Goal: Information Seeking & Learning: Compare options

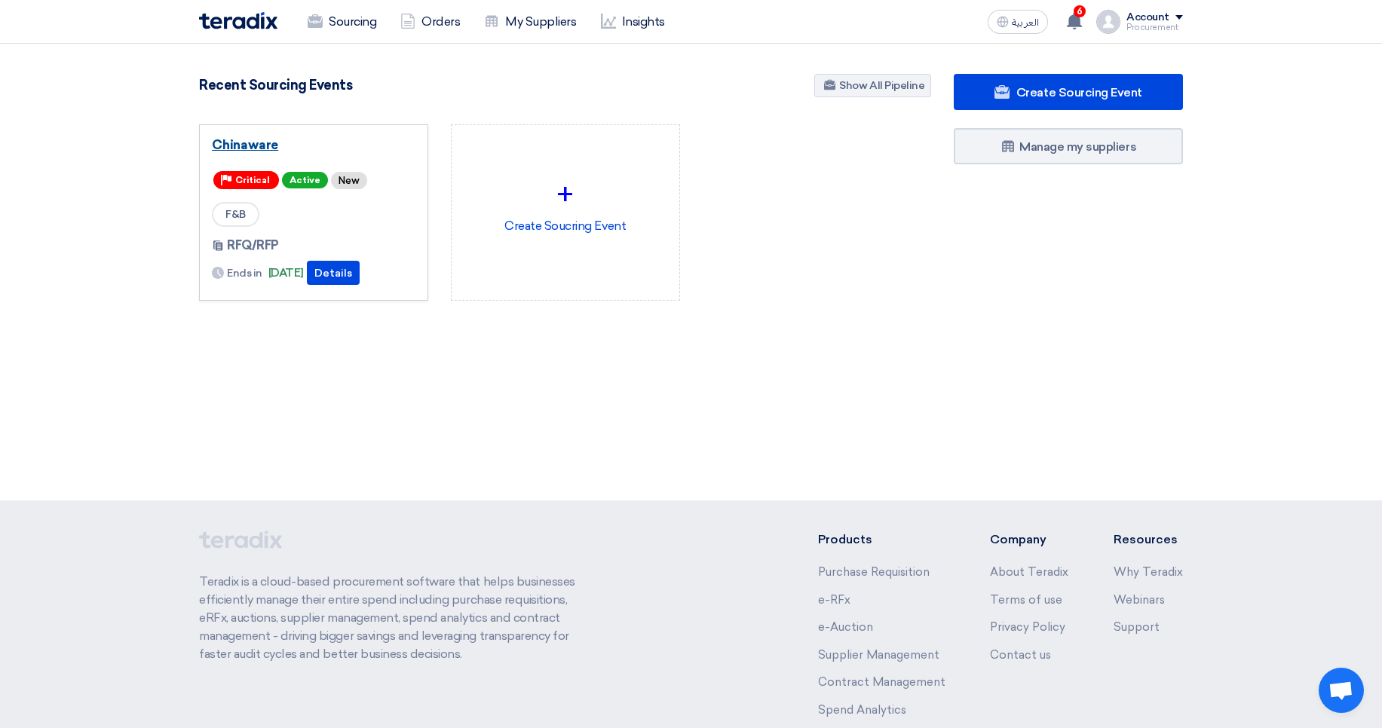
click at [244, 146] on link "Chinaware" at bounding box center [314, 144] width 204 height 15
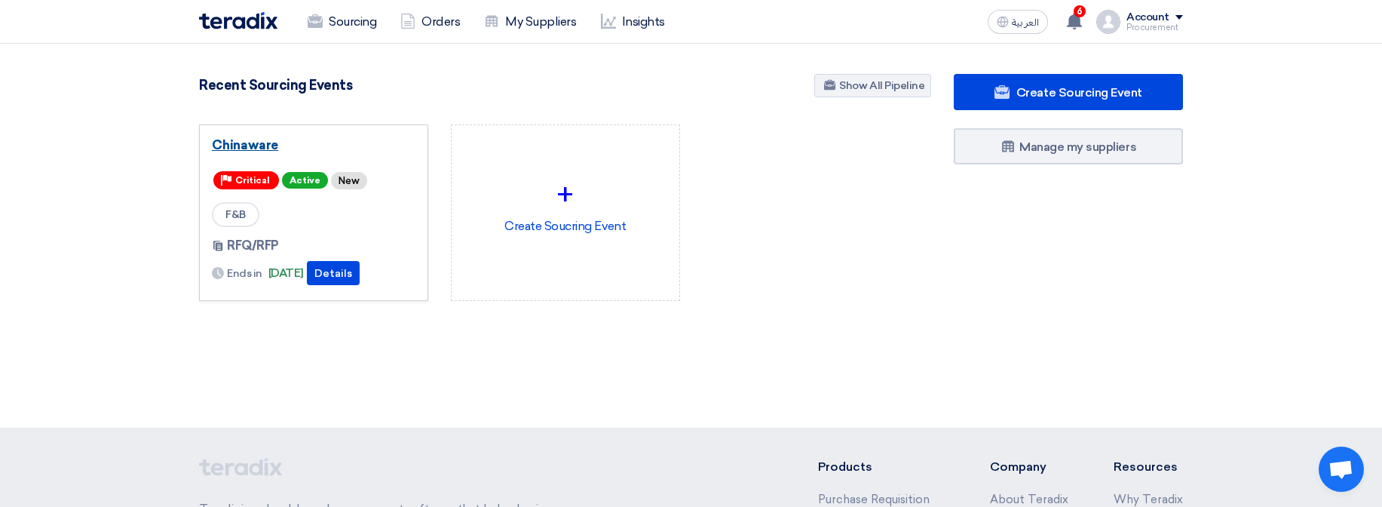
click at [256, 147] on link "Chinaware" at bounding box center [314, 144] width 204 height 15
click at [234, 145] on link "Chinaware" at bounding box center [314, 144] width 204 height 15
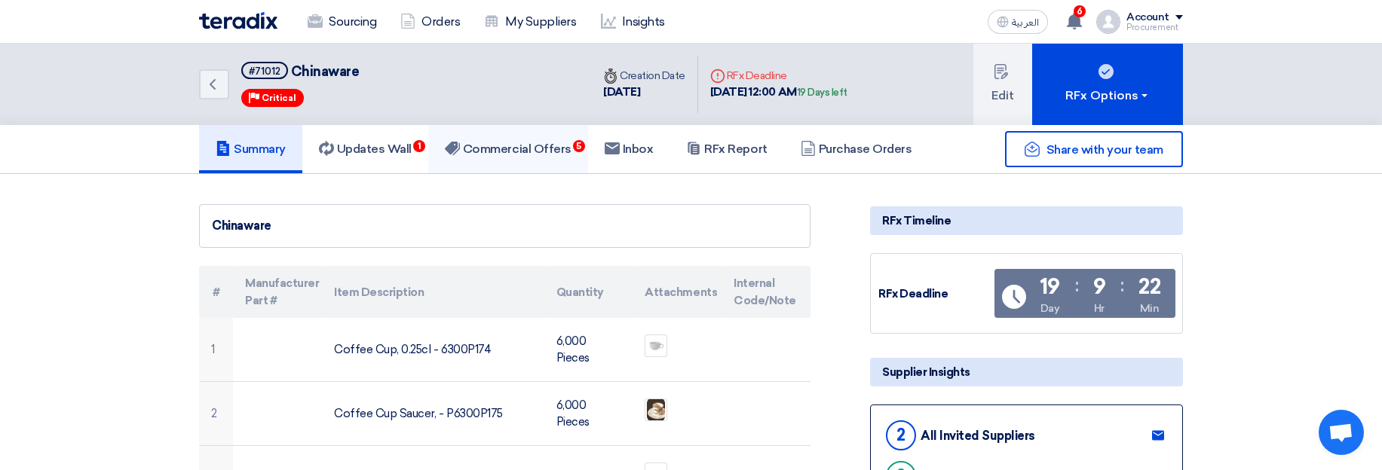
click at [528, 158] on link "Commercial Offers 5" at bounding box center [508, 149] width 160 height 48
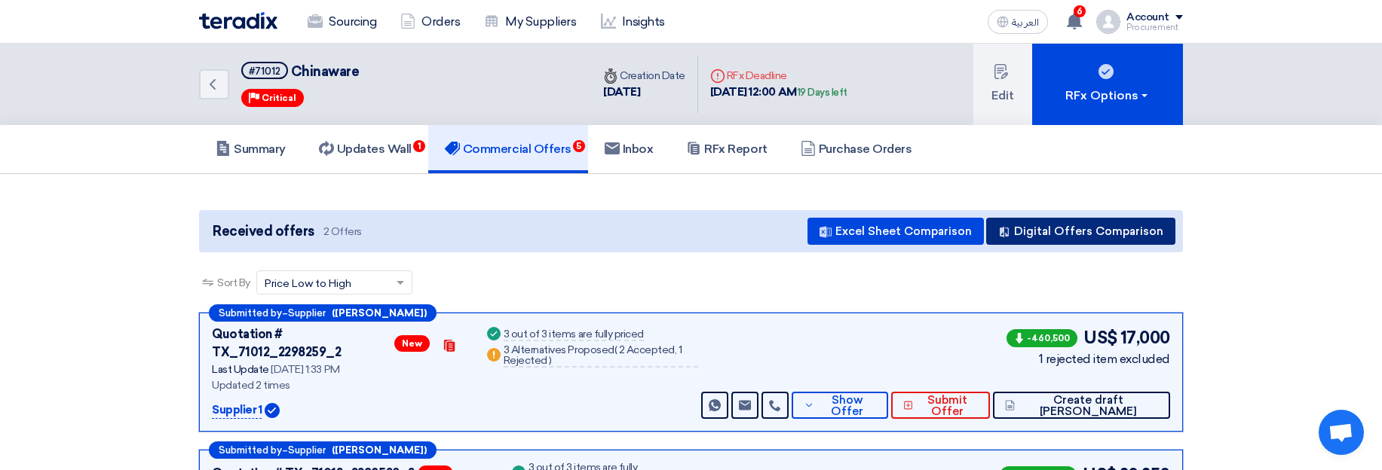
click at [1039, 229] on button "Digital Offers Comparison" at bounding box center [1080, 231] width 189 height 27
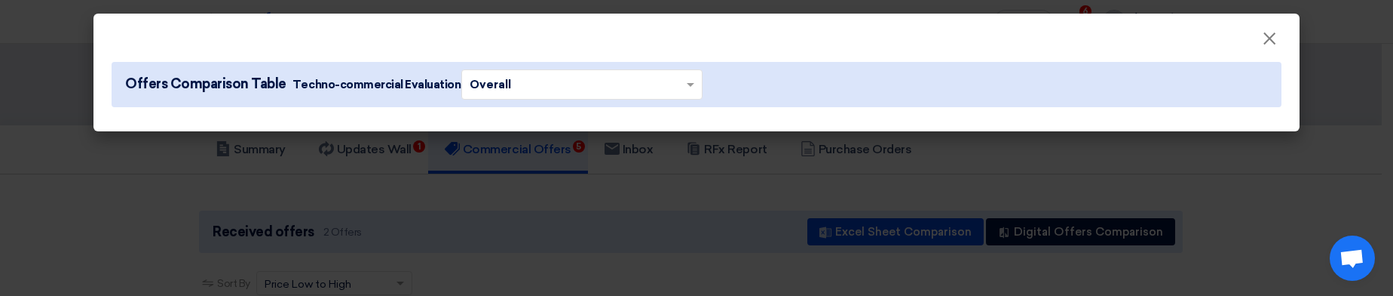
click at [1291, 214] on modal-container "× Offers Comparison Table Techno-commercial Evaluation × Overall ×" at bounding box center [696, 148] width 1393 height 296
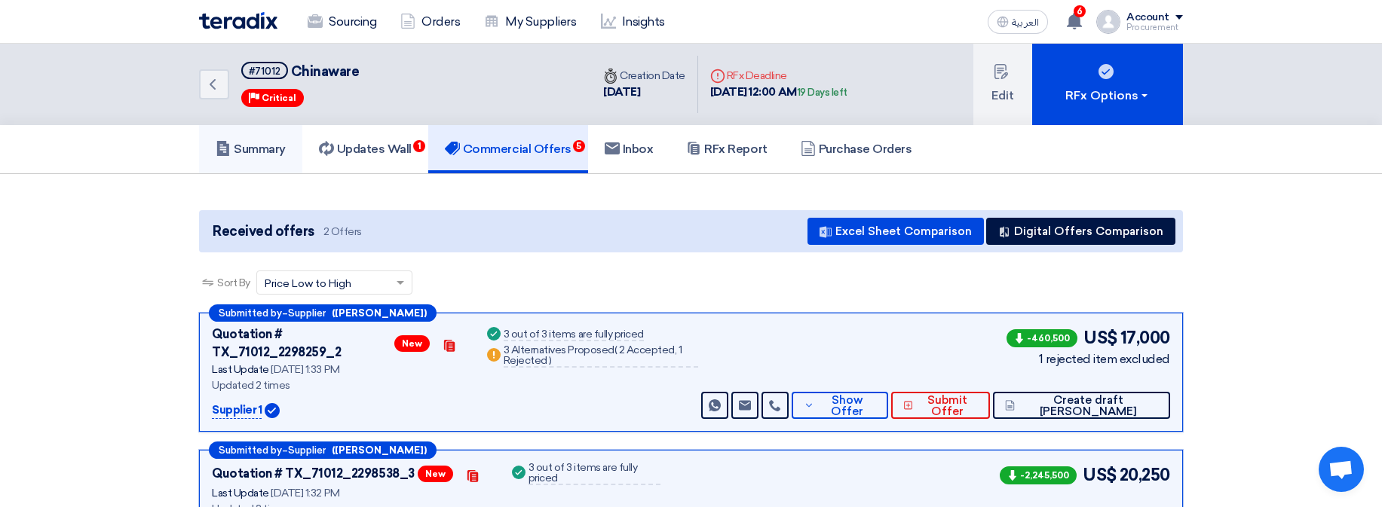
click at [253, 148] on h5 "Summary" at bounding box center [251, 149] width 70 height 15
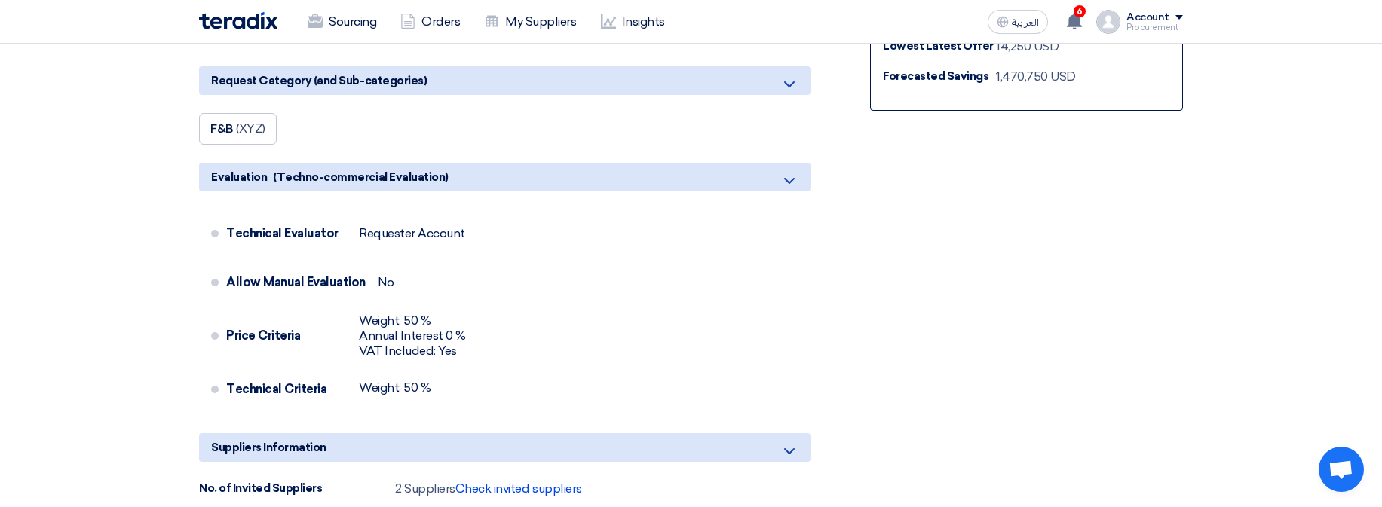
scroll to position [724, 0]
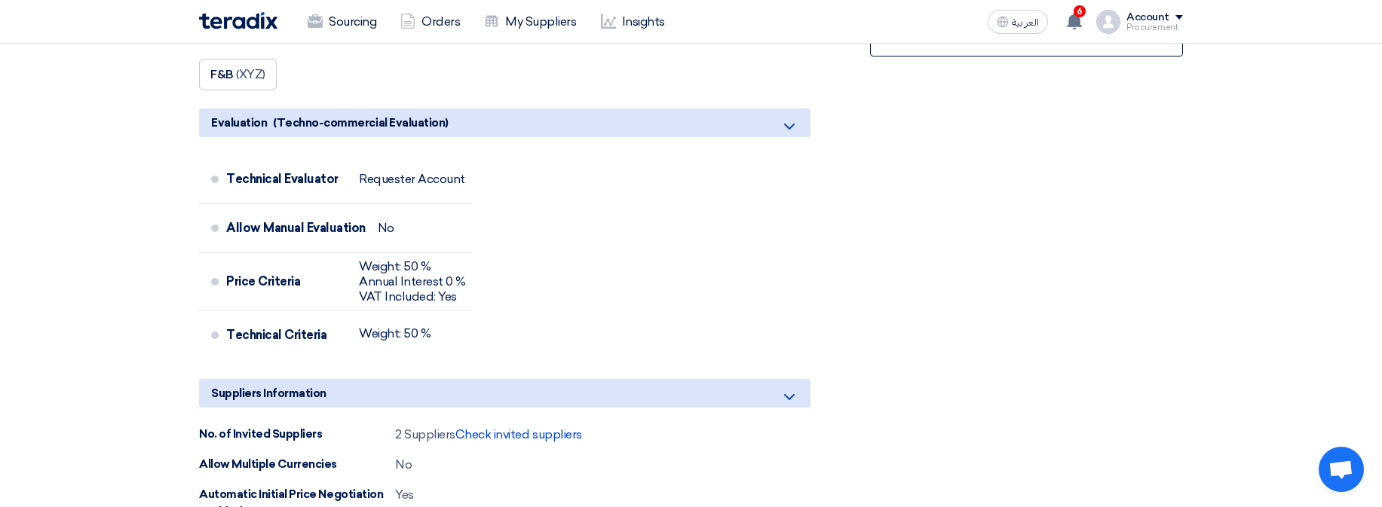
drag, startPoint x: 315, startPoint y: 223, endPoint x: 726, endPoint y: 229, distance: 410.9
click at [505, 220] on div "Technical Evaluator Requester Account Allow Manual Evaluation No Price Criteria…" at bounding box center [504, 261] width 611 height 212
click at [778, 231] on div "Technical Evaluator Requester Account Allow Manual Evaluation No Price Criteria…" at bounding box center [504, 261] width 611 height 212
drag, startPoint x: 375, startPoint y: 269, endPoint x: 626, endPoint y: 317, distance: 256.4
click at [554, 317] on div "Technical Evaluator Requester Account Allow Manual Evaluation No Price Criteria…" at bounding box center [504, 261] width 611 height 212
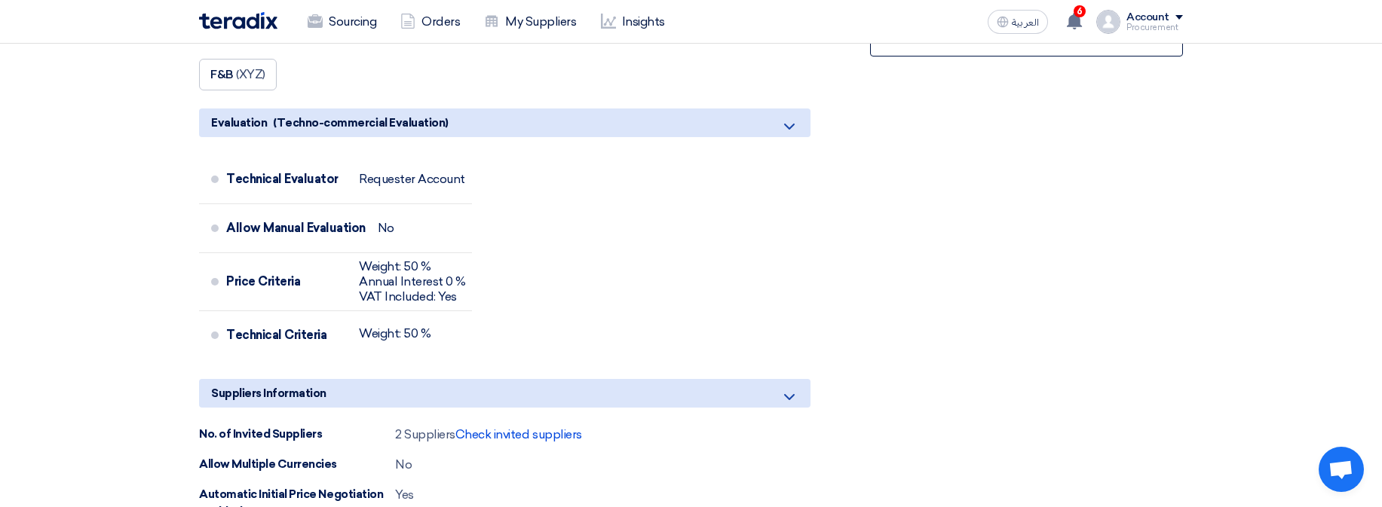
click at [787, 317] on div "Technical Evaluator Requester Account Allow Manual Evaluation No Price Criteria…" at bounding box center [504, 261] width 611 height 212
drag, startPoint x: 382, startPoint y: 194, endPoint x: 612, endPoint y: 355, distance: 280.9
click at [580, 353] on div "Technical Evaluator Requester Account Allow Manual Evaluation No Price Criteria…" at bounding box center [504, 261] width 611 height 212
click at [718, 339] on div "Technical Evaluator Requester Account Allow Manual Evaluation No Price Criteria…" at bounding box center [504, 261] width 611 height 212
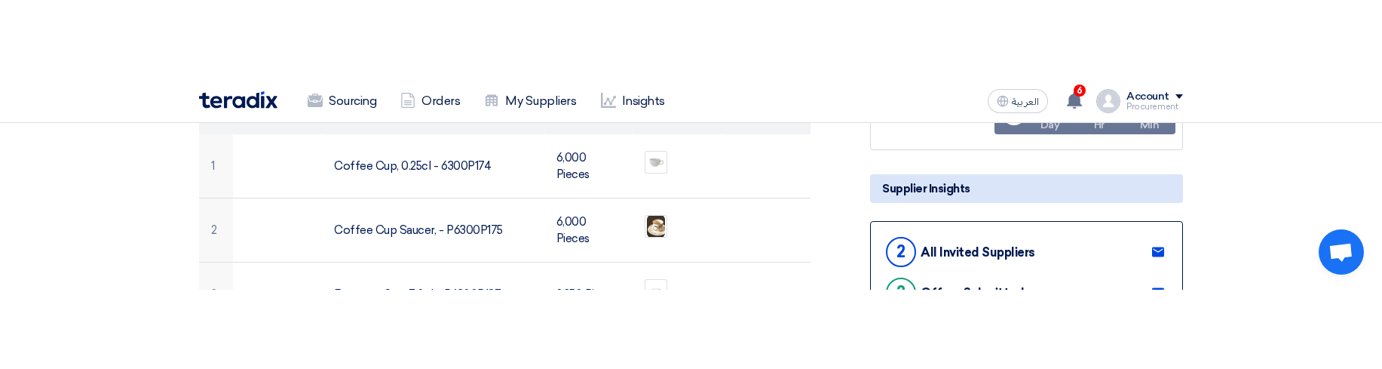
scroll to position [0, 0]
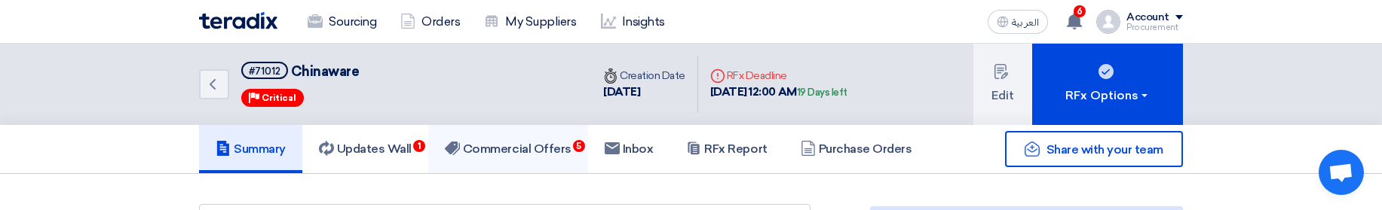
click at [513, 158] on link "Commercial Offers 5" at bounding box center [508, 149] width 160 height 48
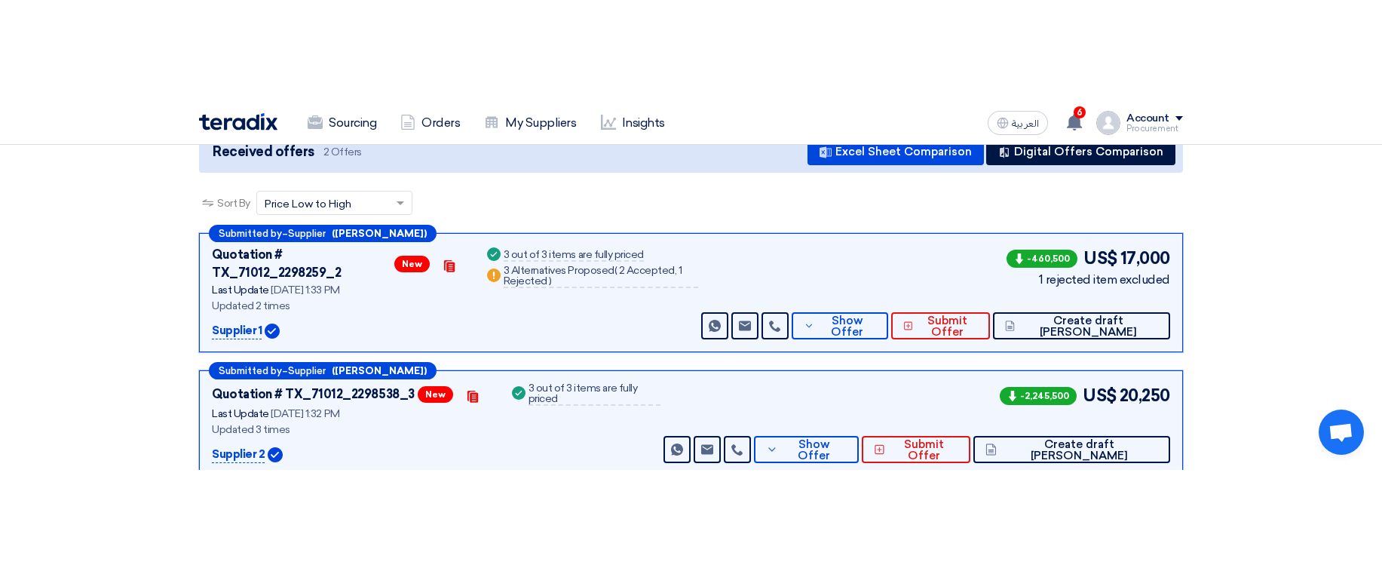
scroll to position [90, 0]
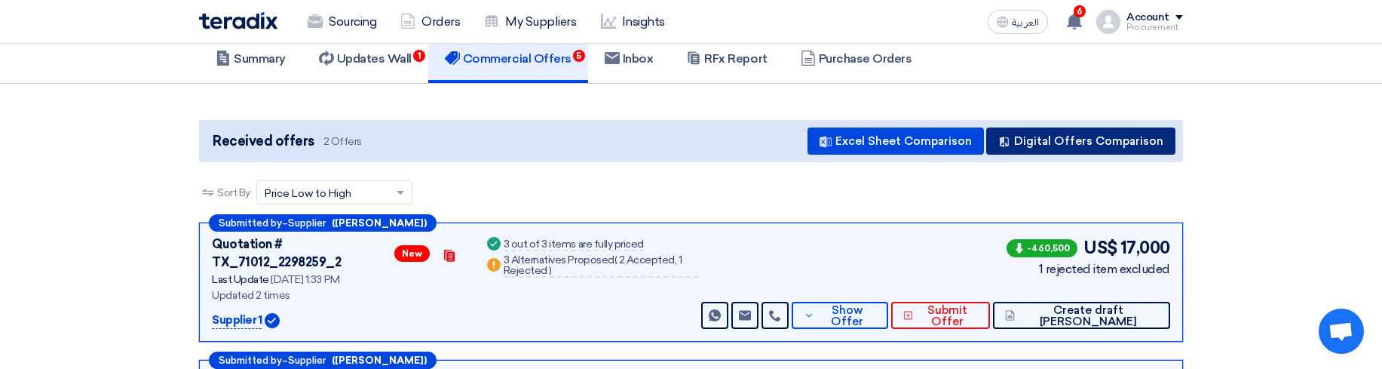
click at [1105, 145] on button "Digital Offers Comparison" at bounding box center [1080, 140] width 189 height 27
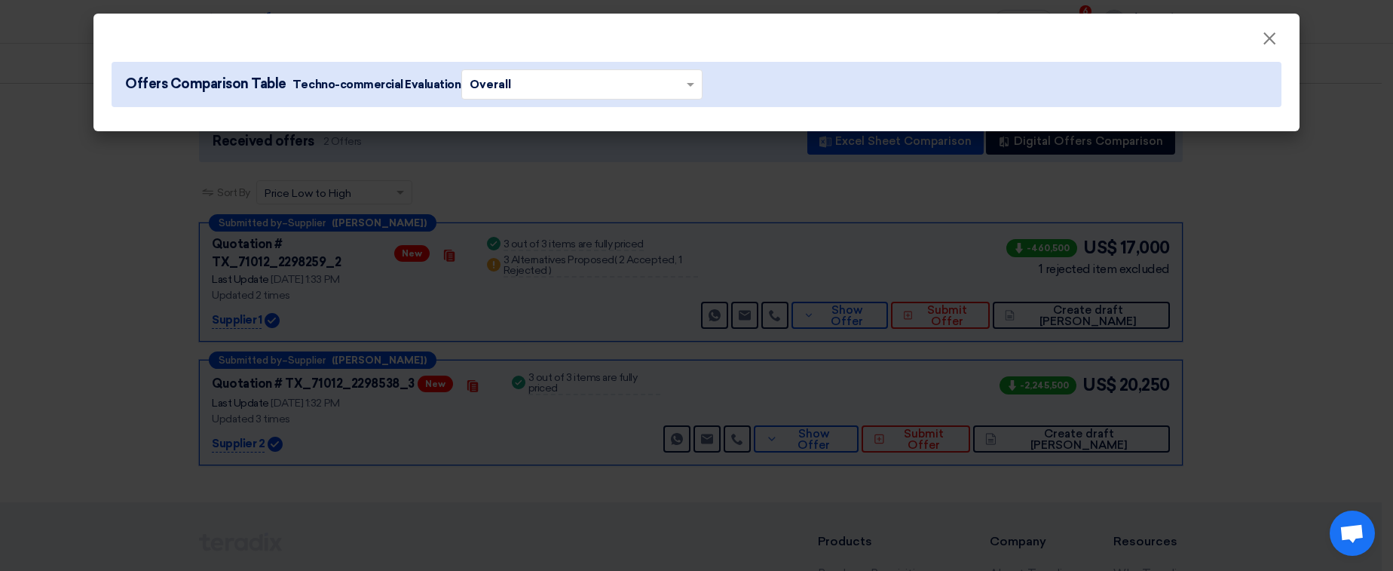
click at [816, 451] on modal-container "× Offers Comparison Table Techno-commercial Evaluation × Overall ×" at bounding box center [696, 285] width 1393 height 571
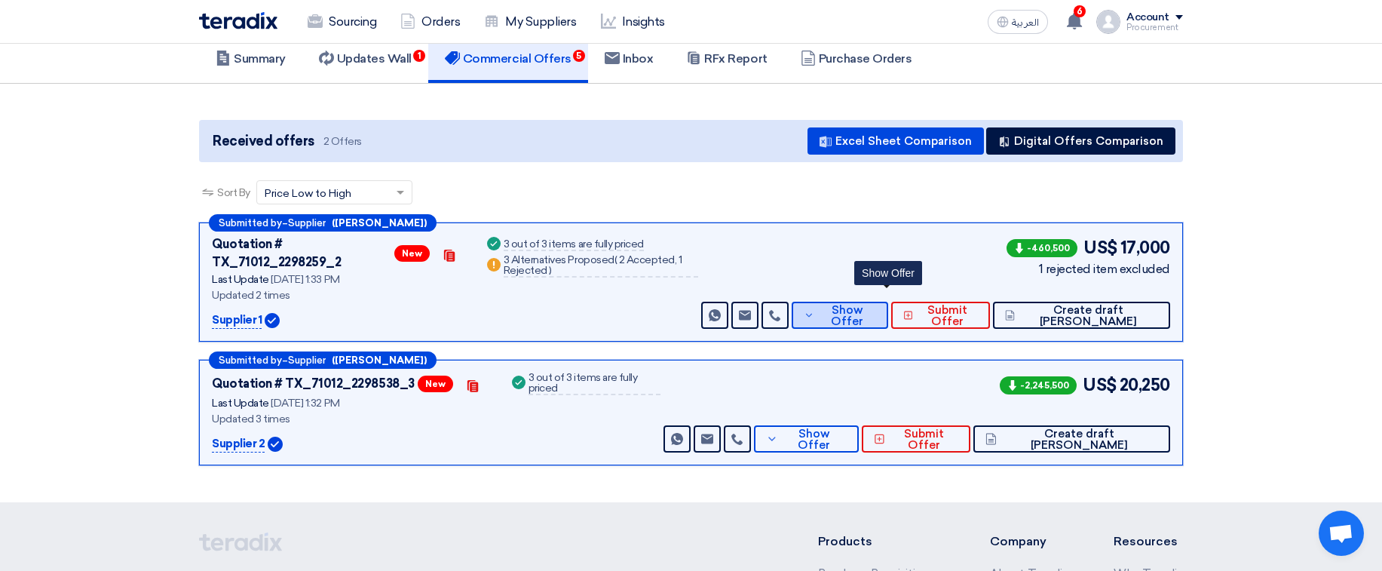
click at [875, 307] on span "Show Offer" at bounding box center [846, 316] width 57 height 23
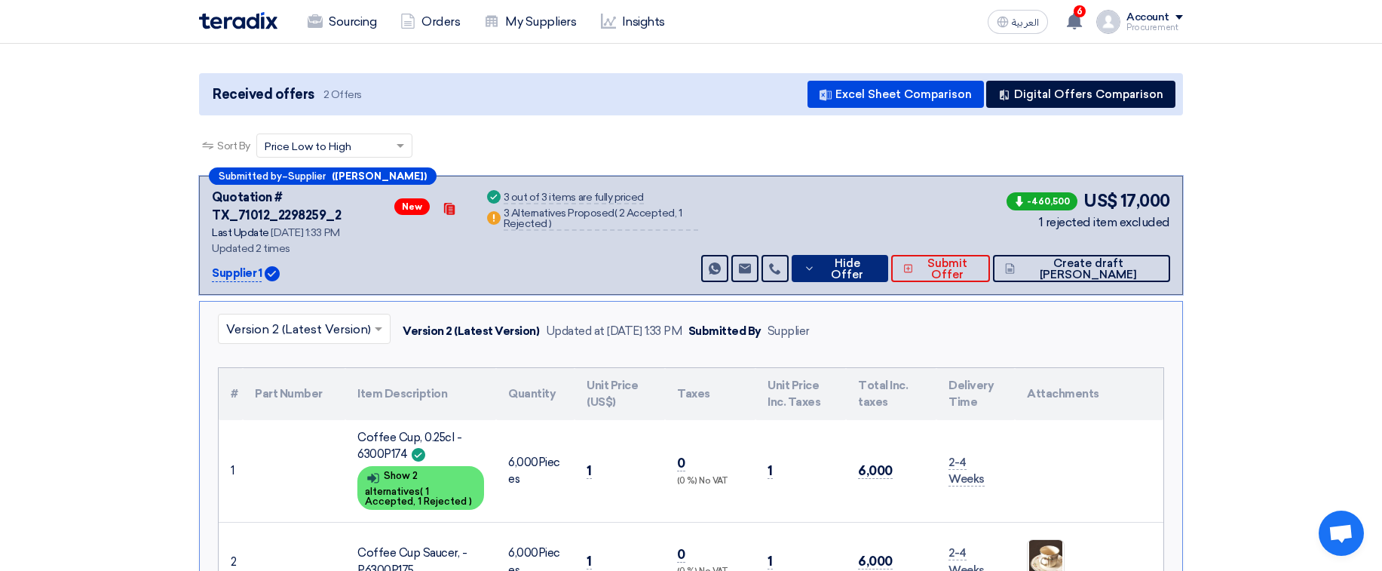
scroll to position [271, 0]
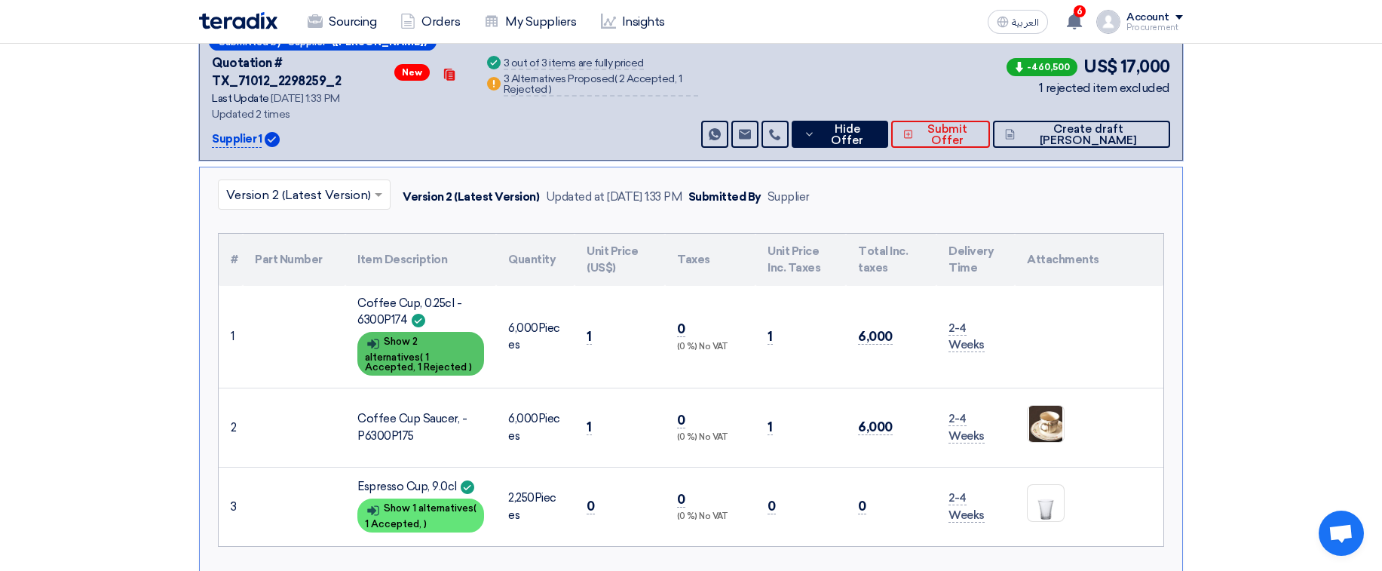
click at [446, 361] on span "1 Rejected" at bounding box center [442, 366] width 49 height 11
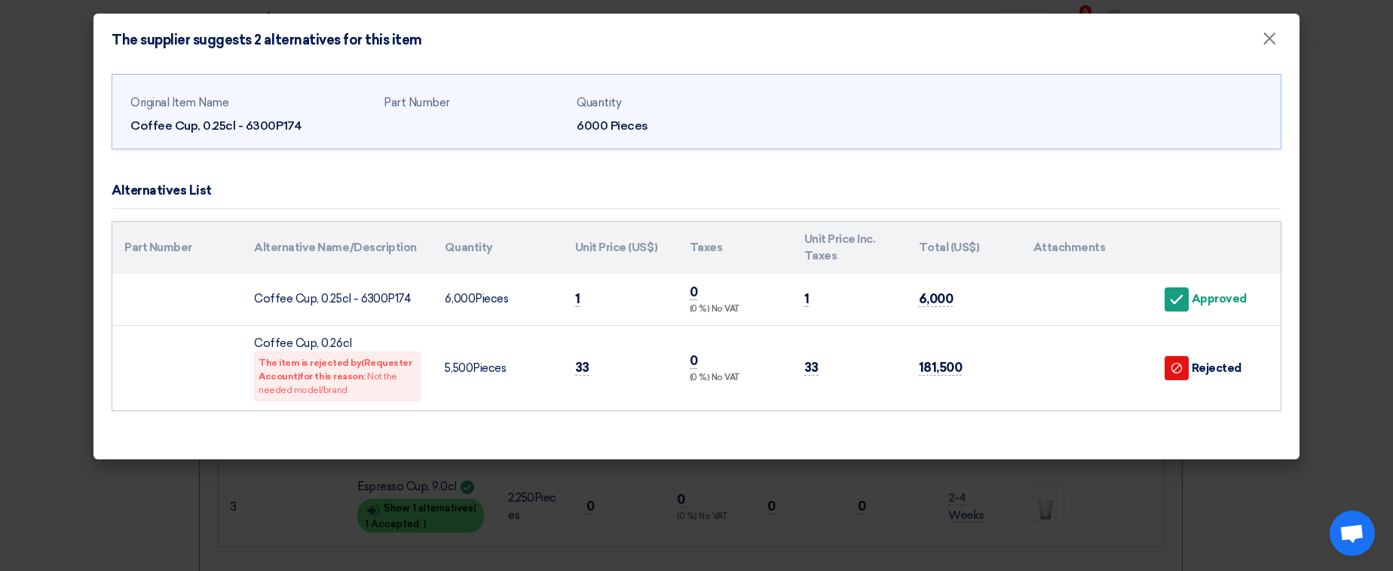
drag, startPoint x: 306, startPoint y: 363, endPoint x: 348, endPoint y: 398, distance: 54.1
click at [348, 398] on div "The item is rejected by (Requester Account) for this reason: Not the needed mod…" at bounding box center [337, 376] width 167 height 50
click at [356, 398] on div "The item is rejected by (Requester Account) for this reason: Not the needed mod…" at bounding box center [337, 376] width 167 height 50
click at [801, 504] on modal-container "The supplier suggests 2 alternatives for this item × Original Item Name Coffee …" at bounding box center [696, 285] width 1393 height 571
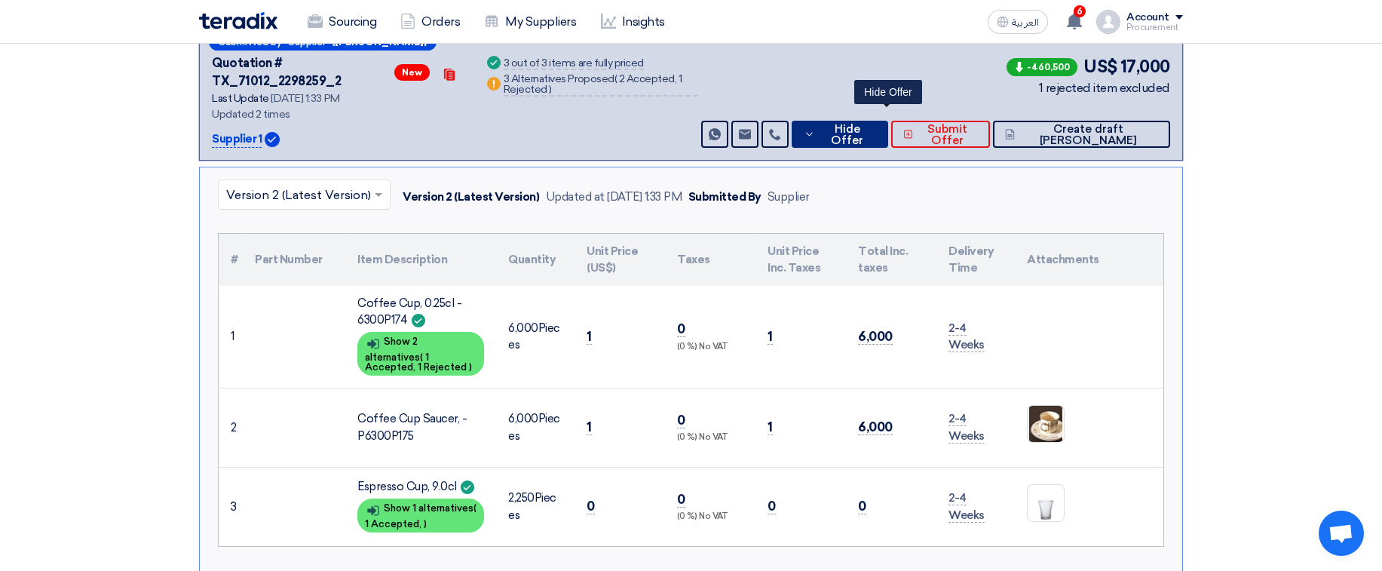
click at [887, 121] on button "Hide Offer" at bounding box center [840, 134] width 96 height 27
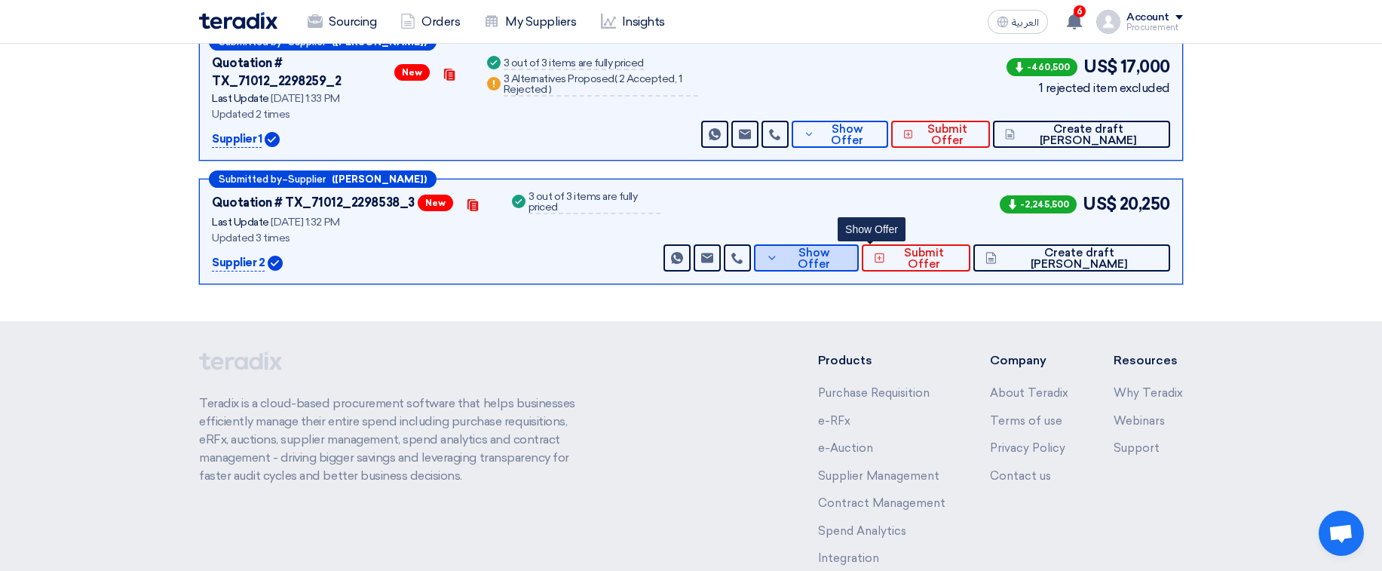
click at [847, 247] on span "Show Offer" at bounding box center [815, 258] width 66 height 23
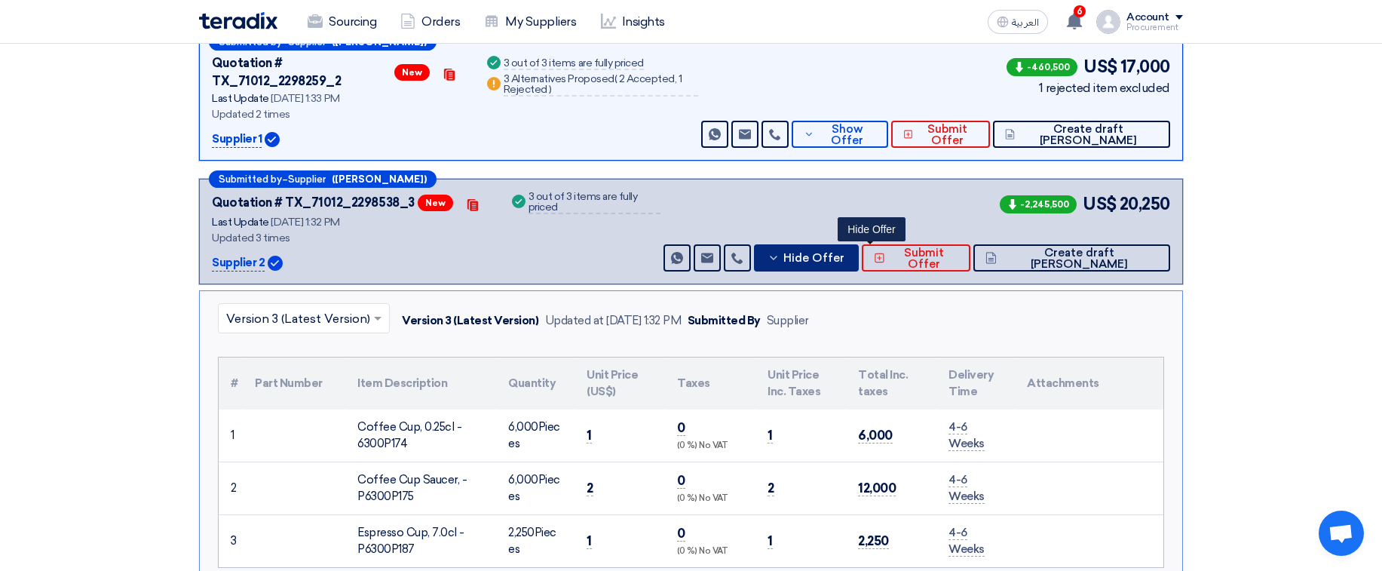
click at [844, 253] on span "Hide Offer" at bounding box center [813, 258] width 61 height 11
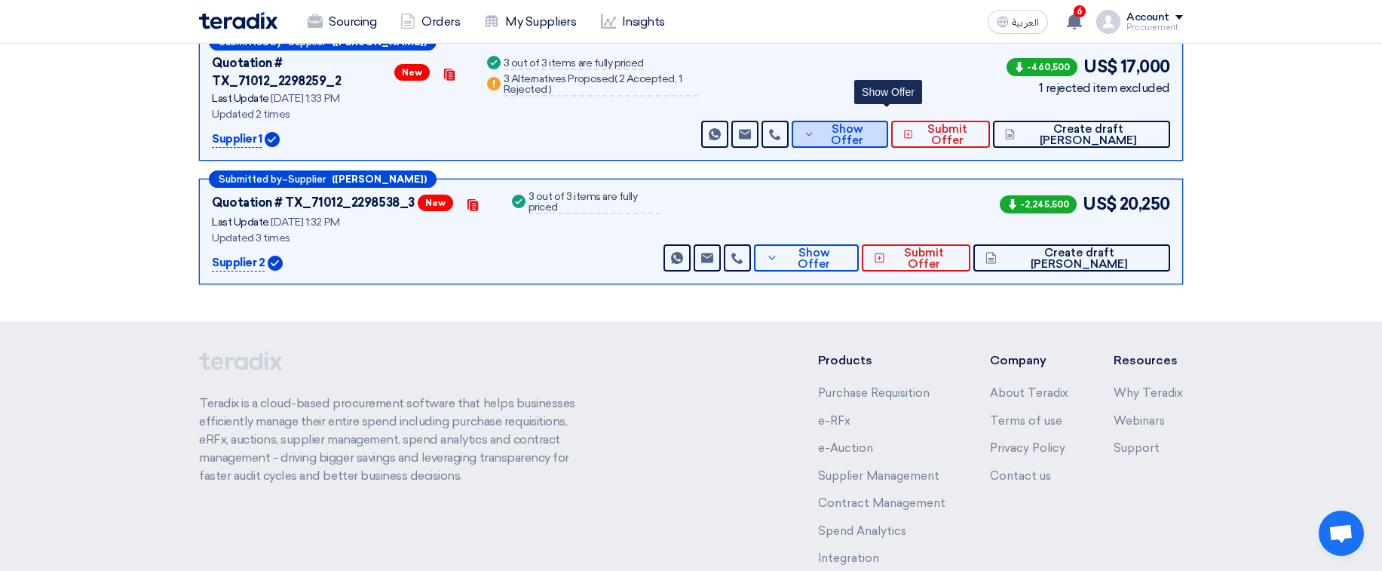
click at [859, 131] on button "Show Offer" at bounding box center [840, 134] width 96 height 27
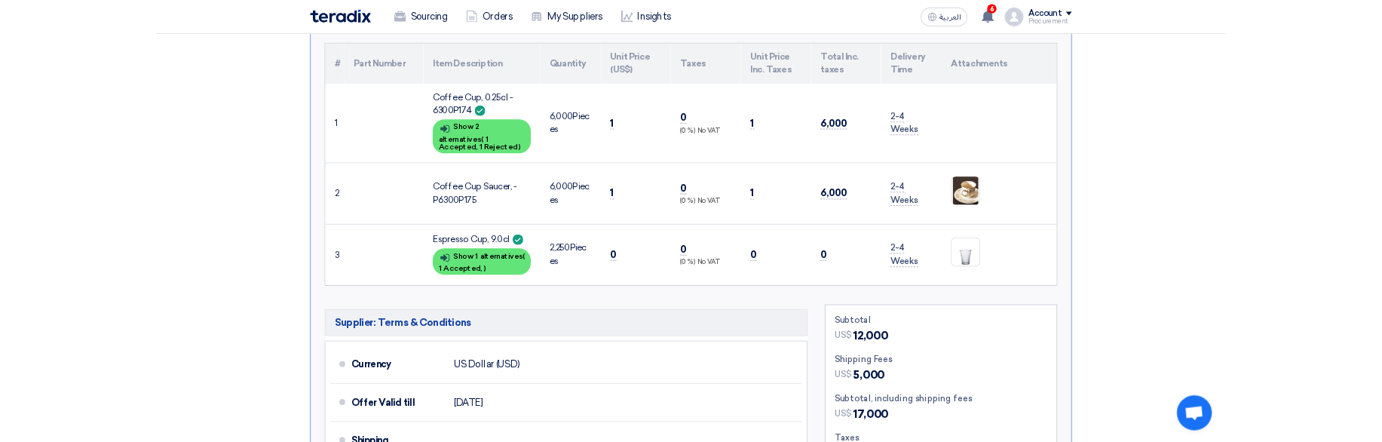
scroll to position [452, 0]
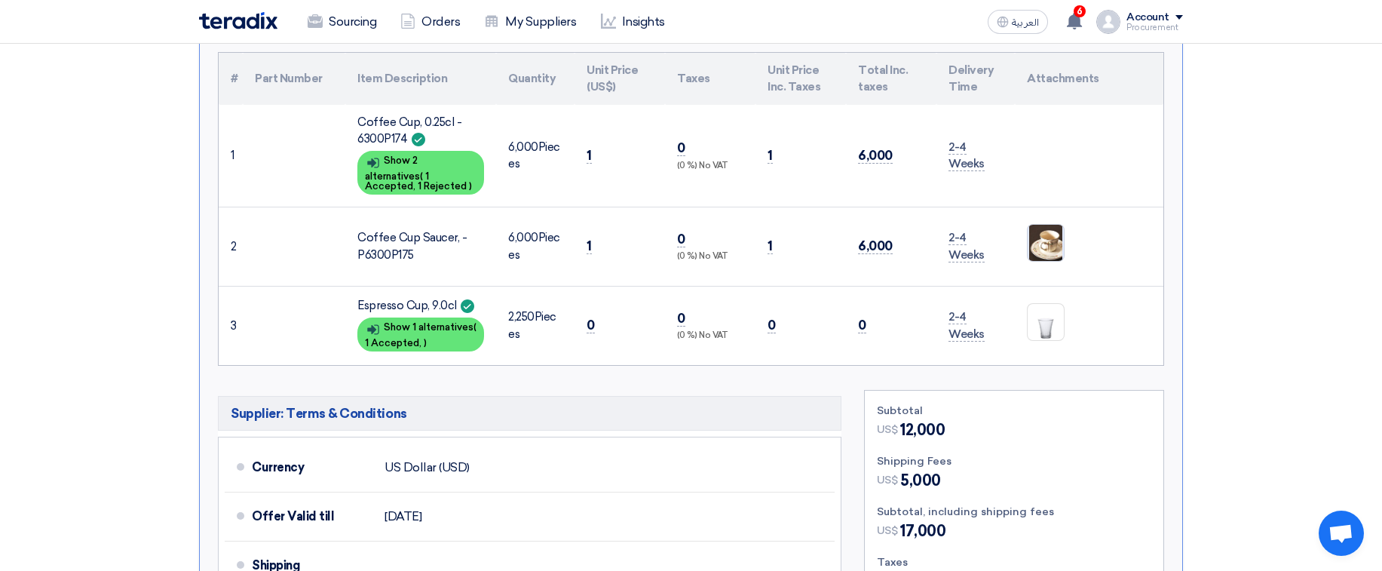
click at [1051, 234] on img at bounding box center [1046, 243] width 36 height 44
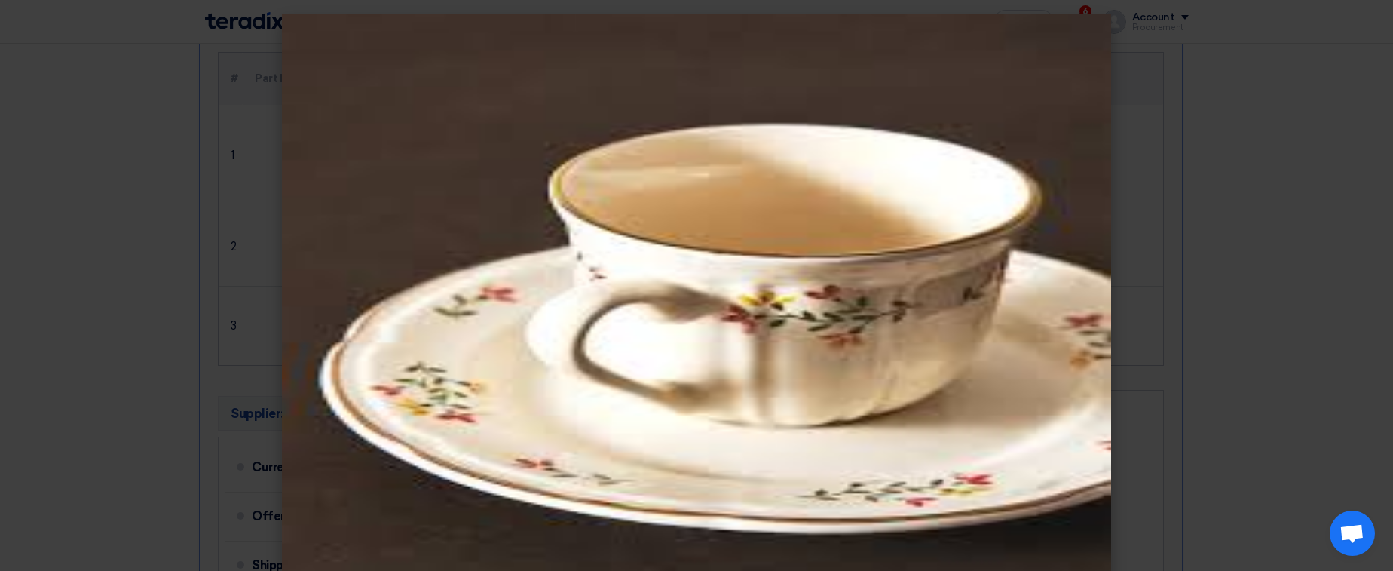
click at [1234, 268] on modal-container at bounding box center [696, 285] width 1393 height 571
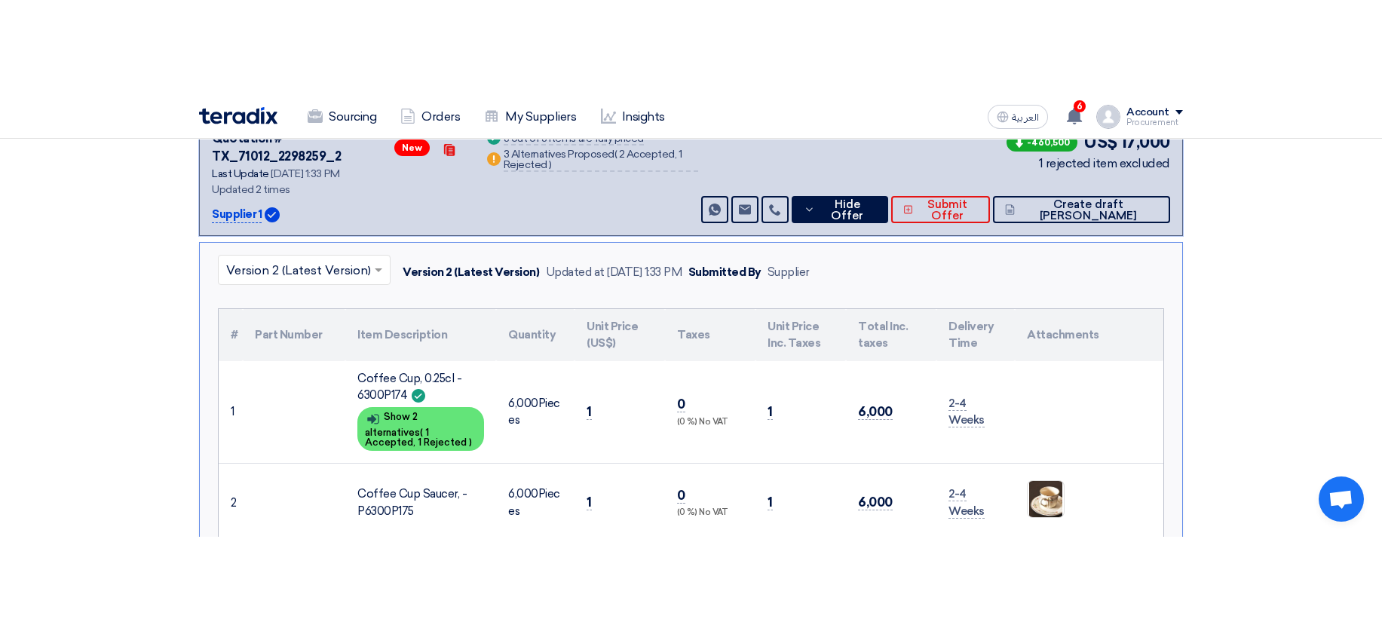
scroll to position [90, 0]
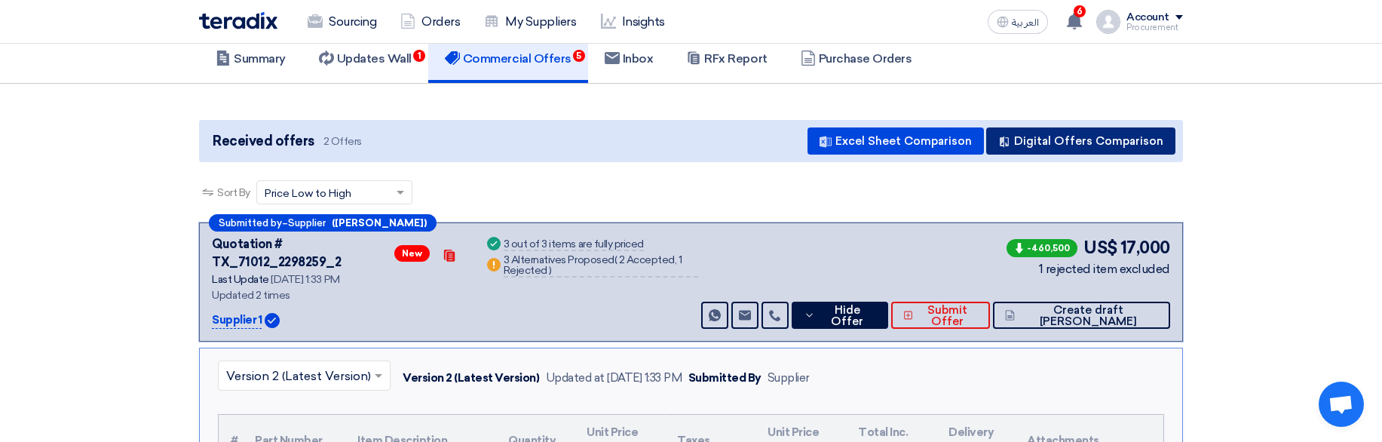
click at [1094, 134] on button "Digital Offers Comparison" at bounding box center [1080, 140] width 189 height 27
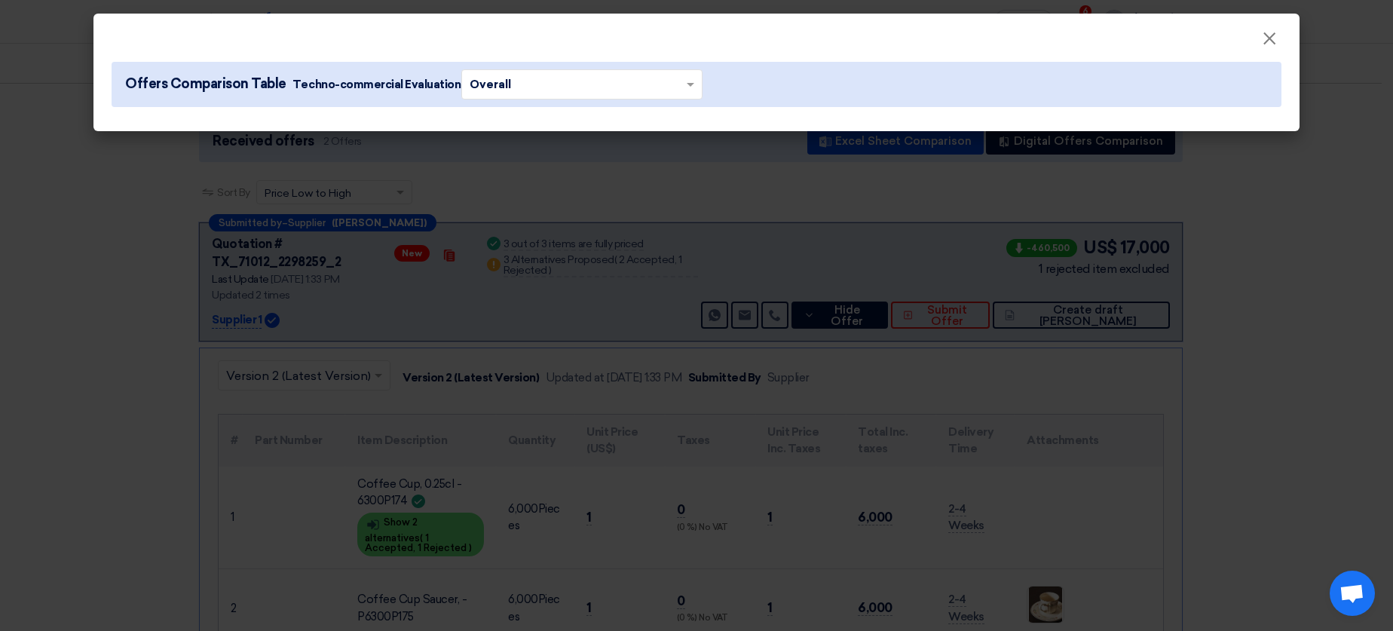
click at [822, 392] on modal-container "× Offers Comparison Table Techno-commercial Evaluation × Overall ×" at bounding box center [696, 315] width 1393 height 631
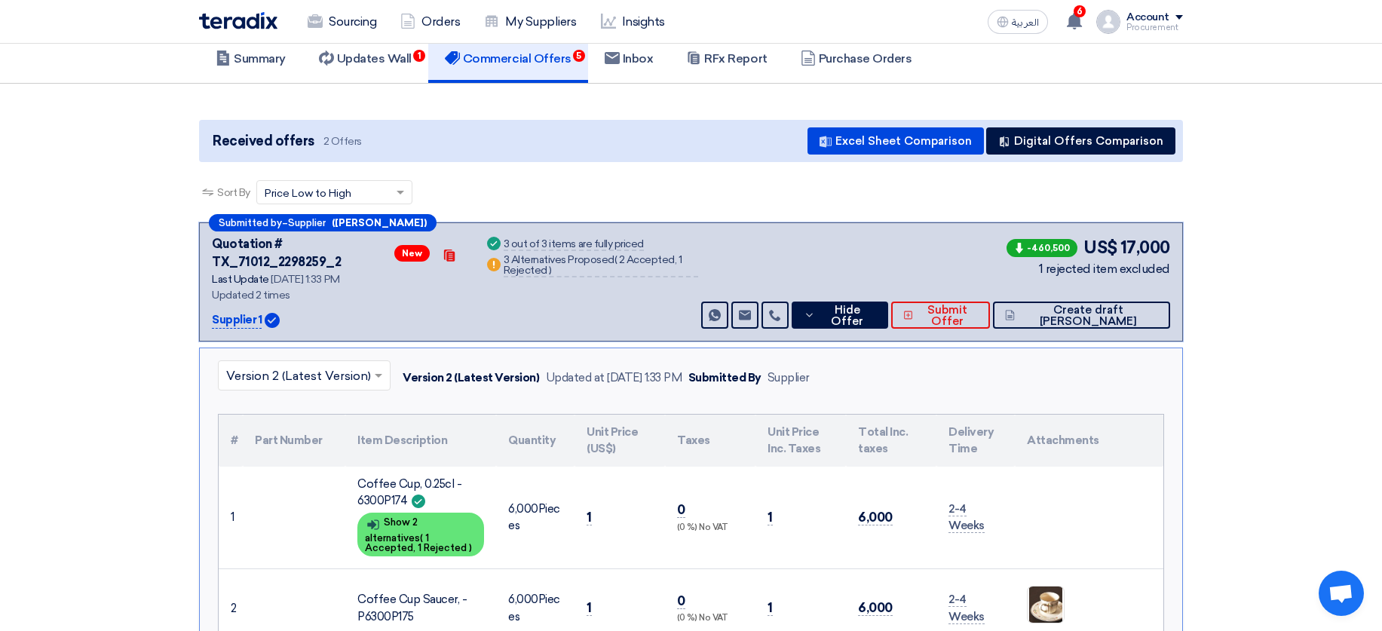
click at [921, 161] on div "Received offers 2 Offers Excel Sheet Comparison Digital Offers Comparison" at bounding box center [691, 141] width 984 height 42
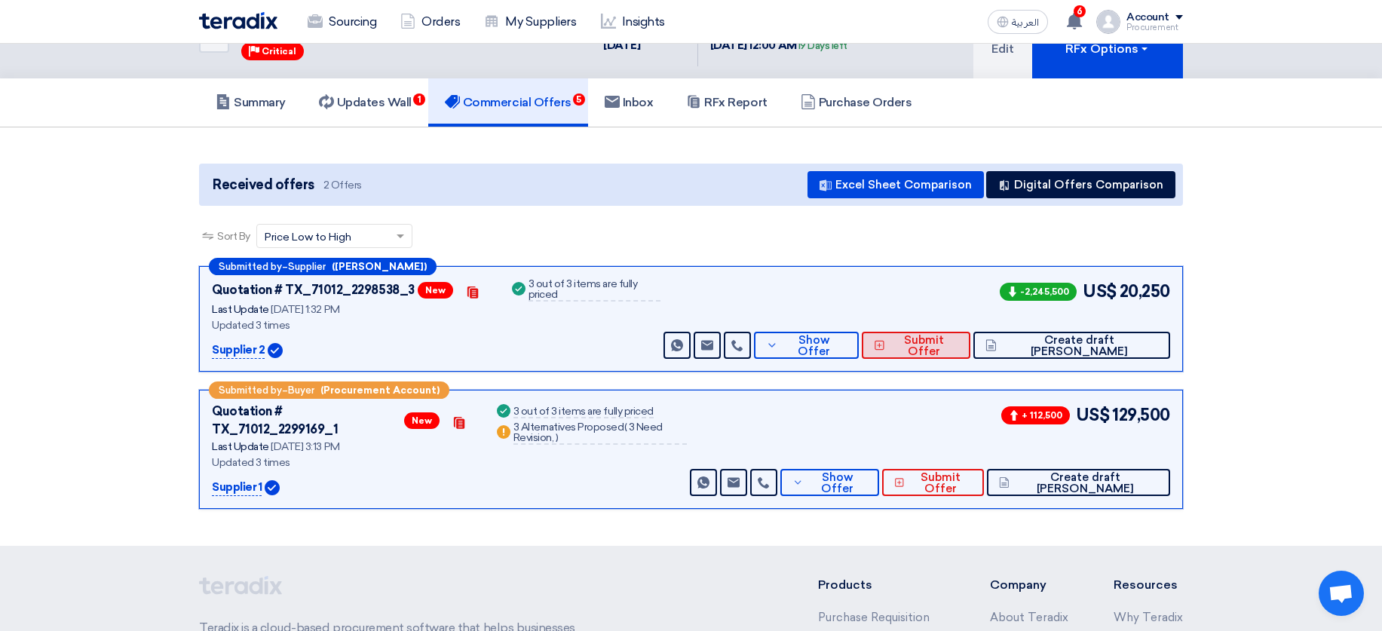
scroll to position [90, 0]
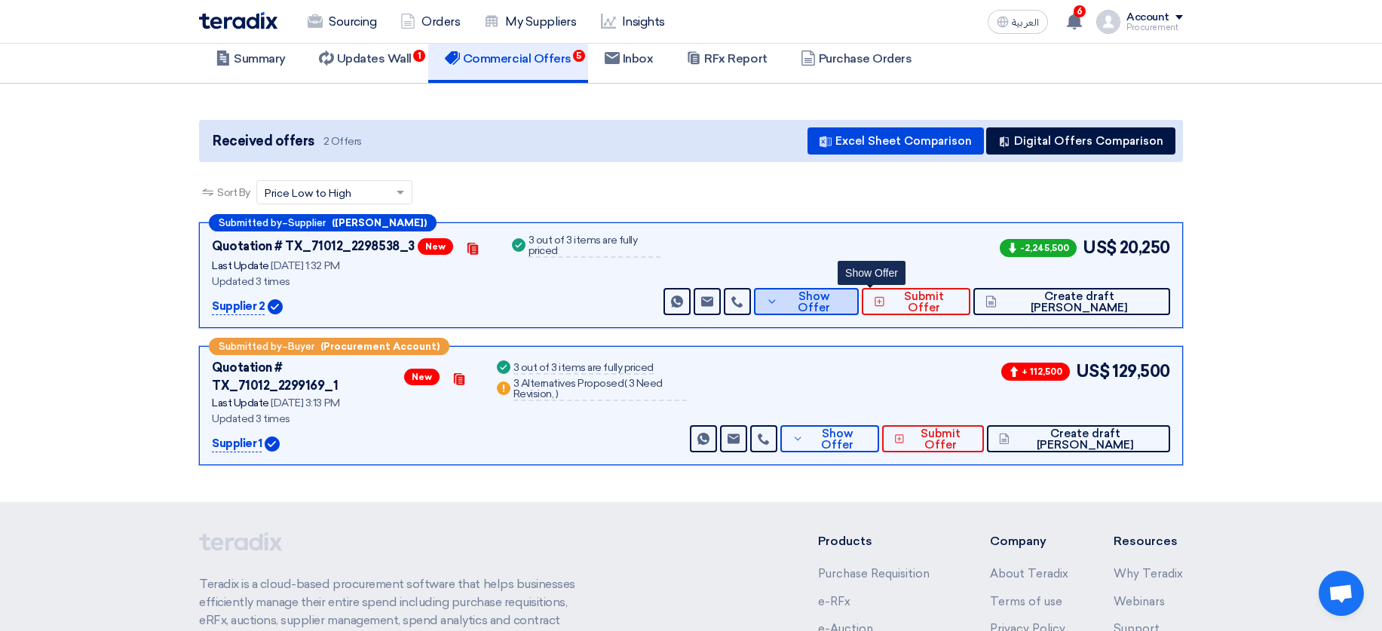
click at [847, 306] on span "Show Offer" at bounding box center [815, 302] width 66 height 23
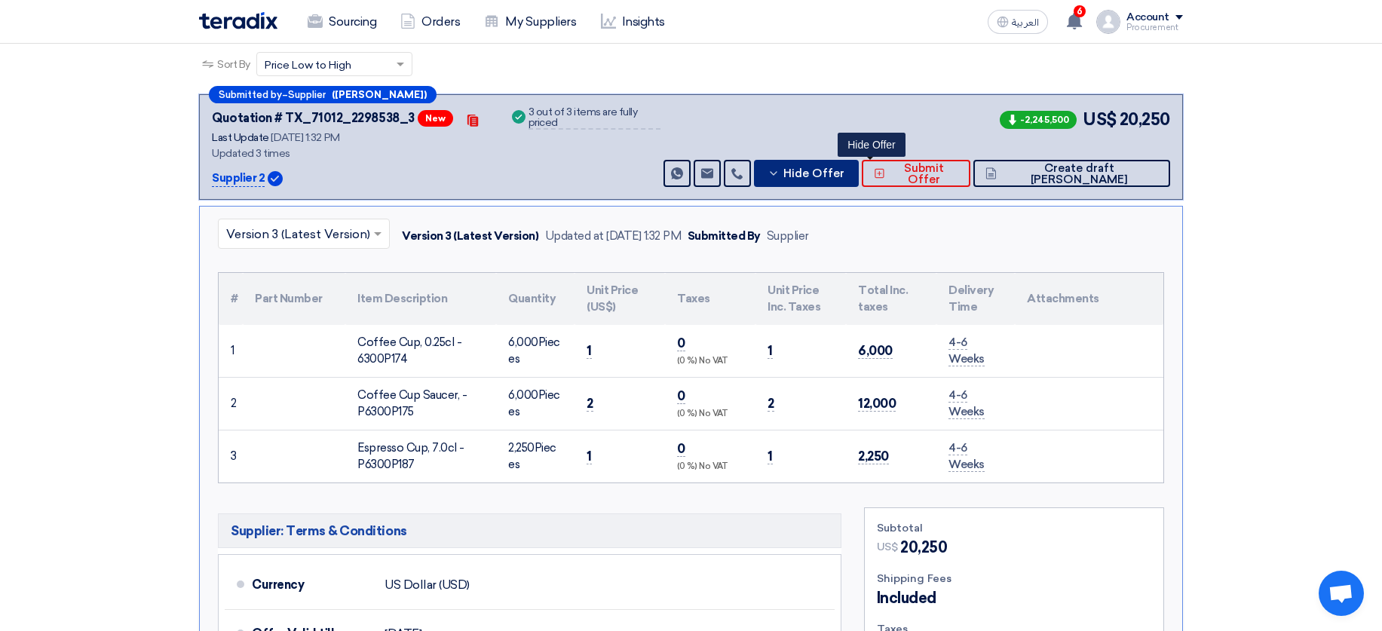
scroll to position [362, 0]
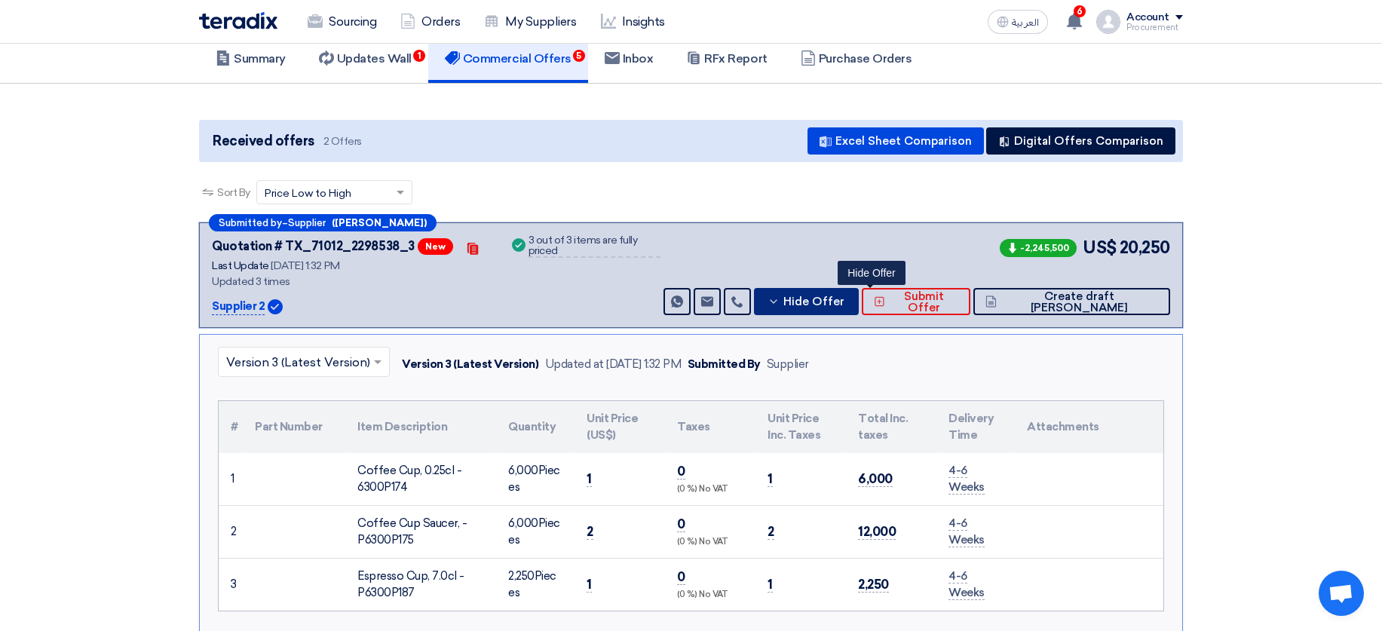
click at [844, 305] on span "Hide Offer" at bounding box center [813, 301] width 61 height 11
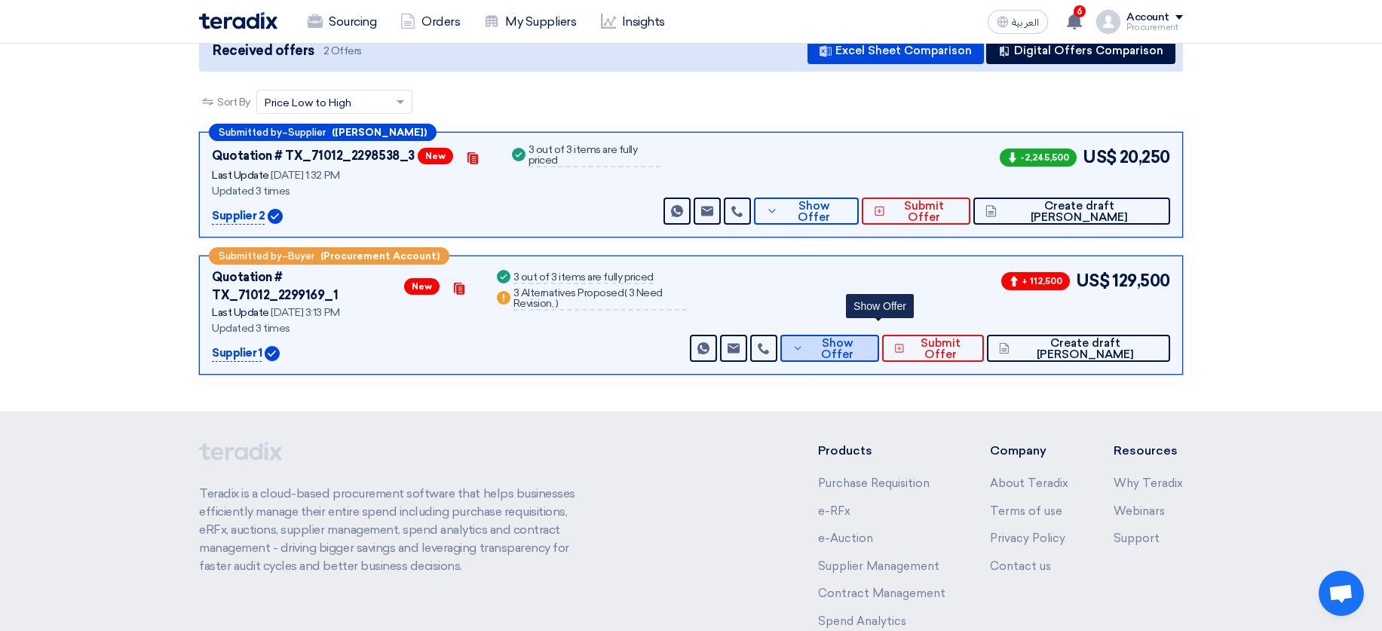
click at [844, 344] on button "Show Offer" at bounding box center [829, 348] width 99 height 27
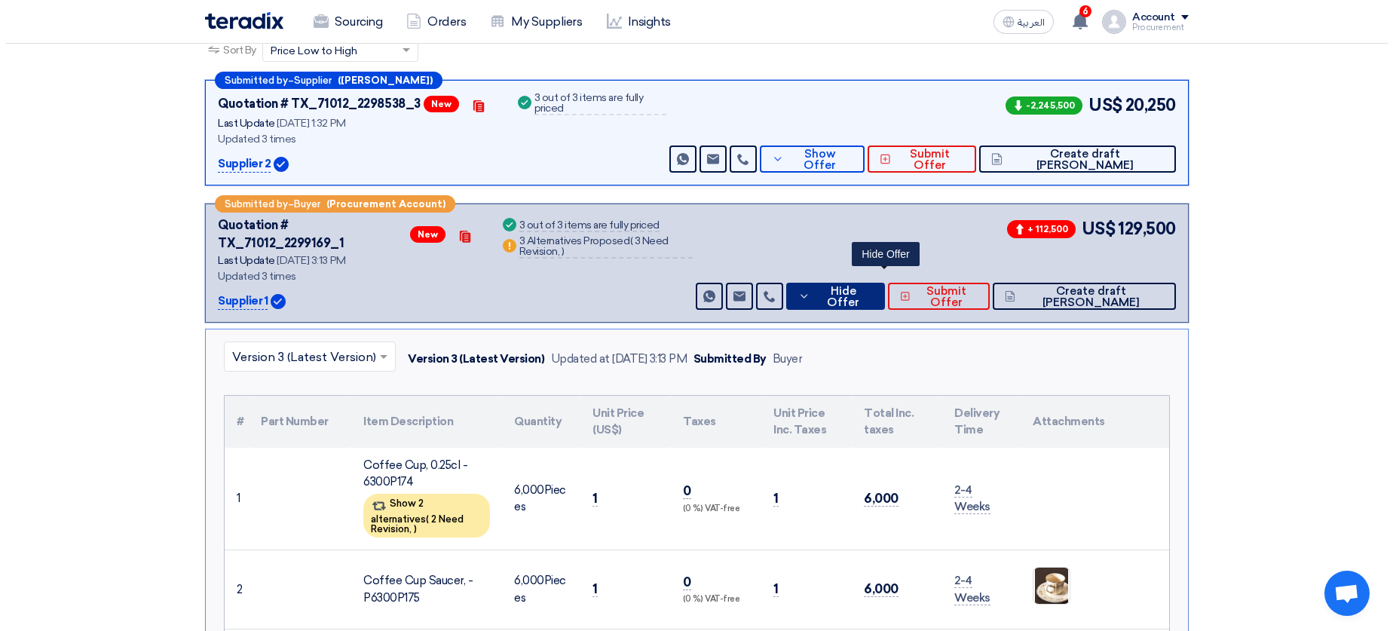
scroll to position [181, 0]
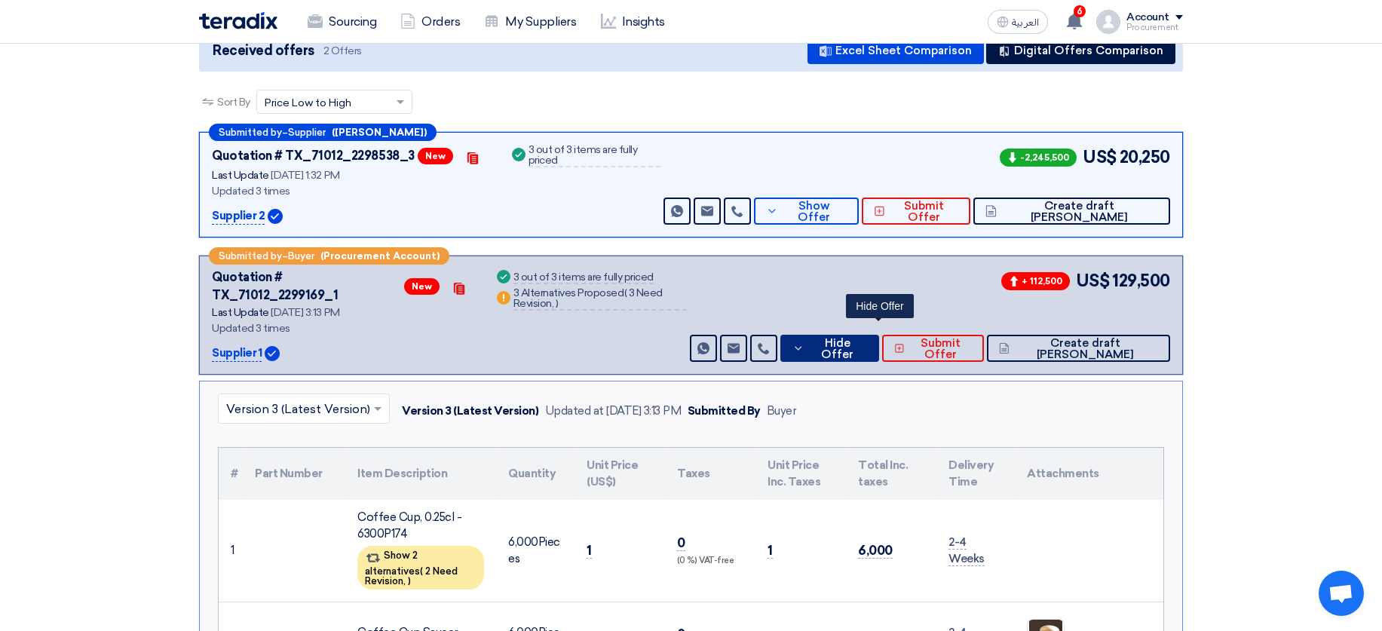
click at [857, 344] on button "Hide Offer" at bounding box center [829, 348] width 99 height 27
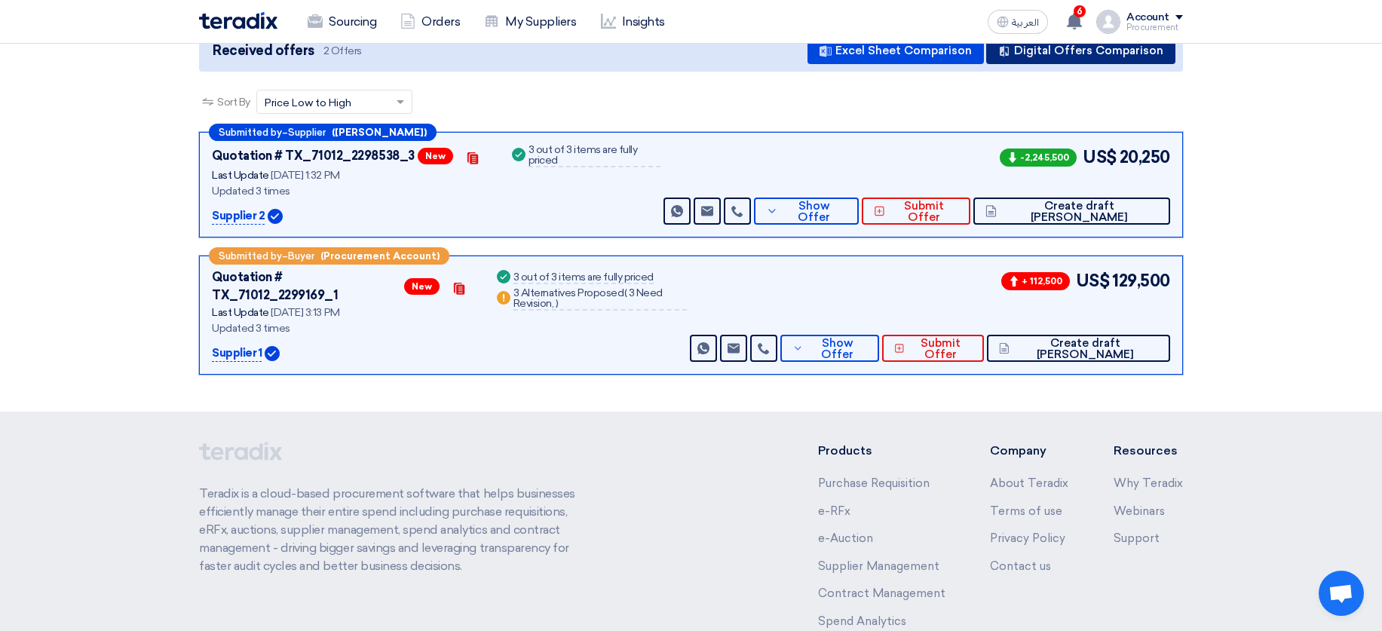
click at [1088, 55] on button "Digital Offers Comparison" at bounding box center [1080, 50] width 189 height 27
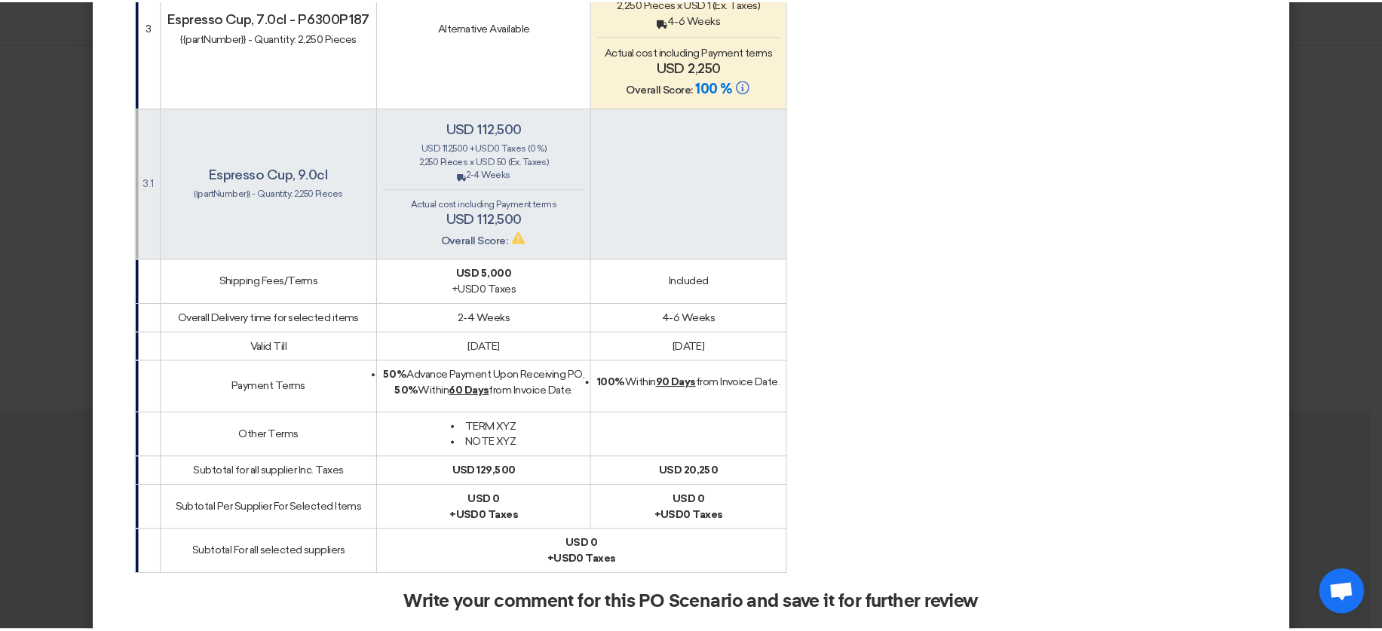
scroll to position [905, 0]
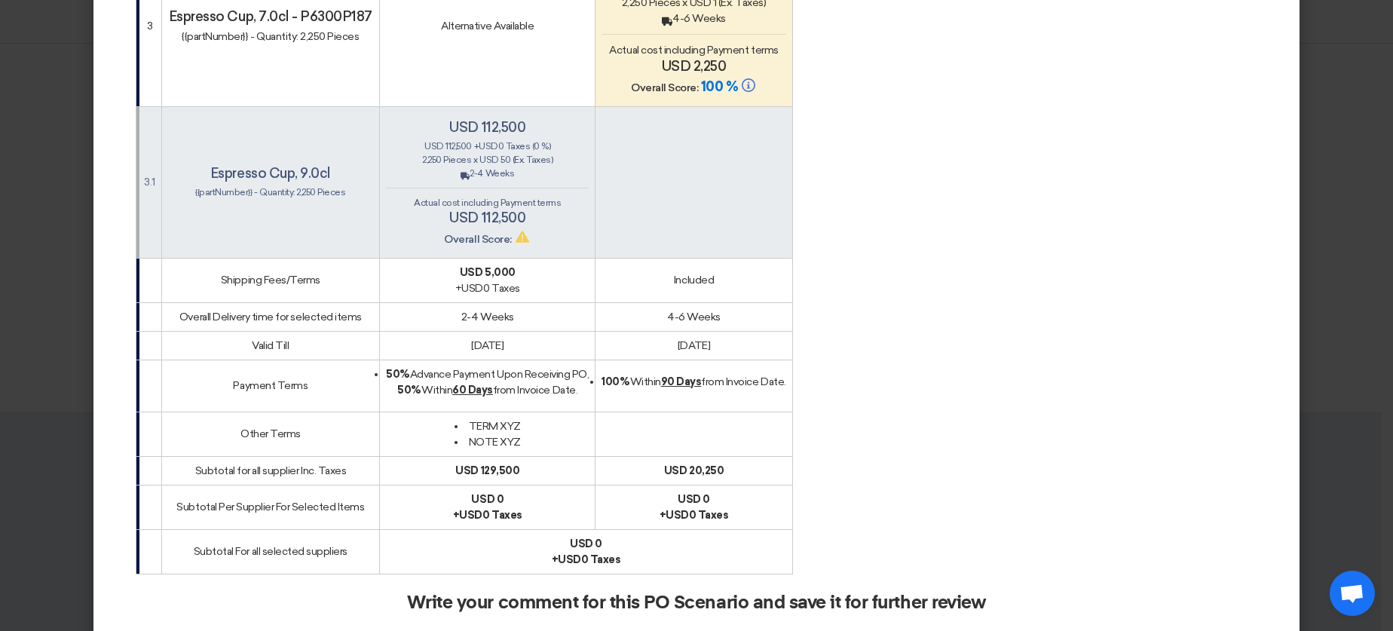
click at [1362, 247] on modal-container "× Offers Comparison Table Techno-commercial Evaluation × Overall × Export as PD…" at bounding box center [696, 315] width 1393 height 631
